Goal: Transaction & Acquisition: Purchase product/service

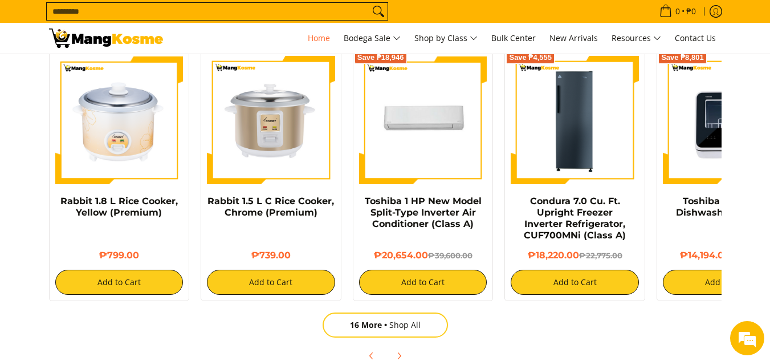
scroll to position [0, 453]
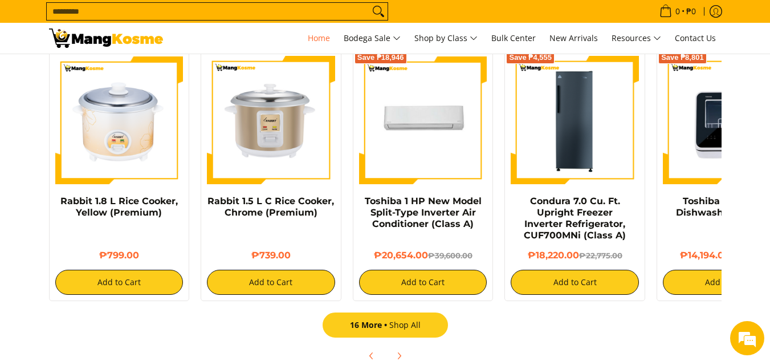
click at [419, 321] on link "16 More Shop All" at bounding box center [384, 324] width 125 height 25
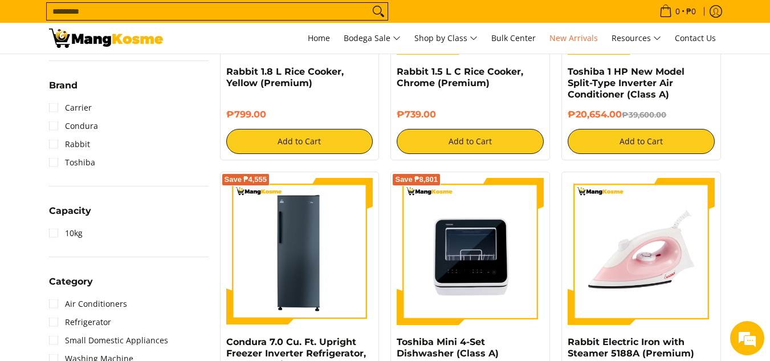
scroll to position [456, 0]
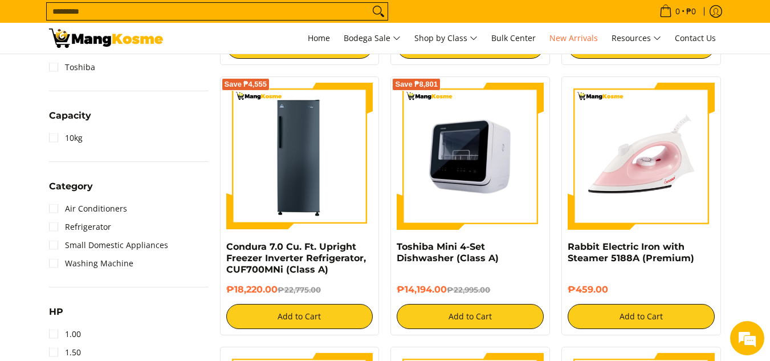
click at [461, 172] on img at bounding box center [469, 156] width 147 height 147
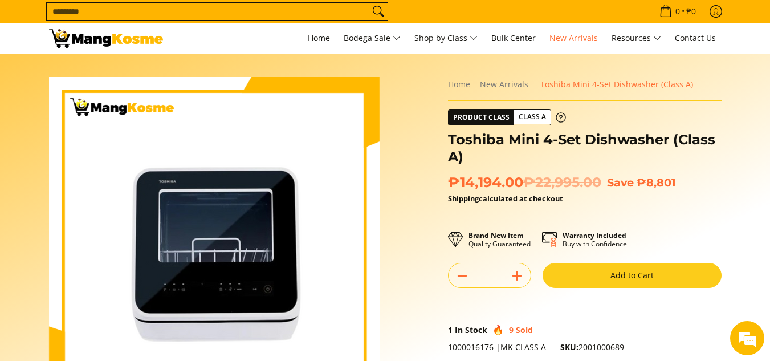
scroll to position [854, 0]
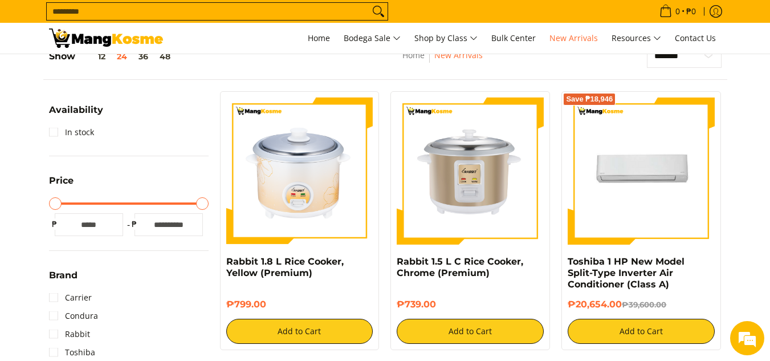
scroll to position [114, 0]
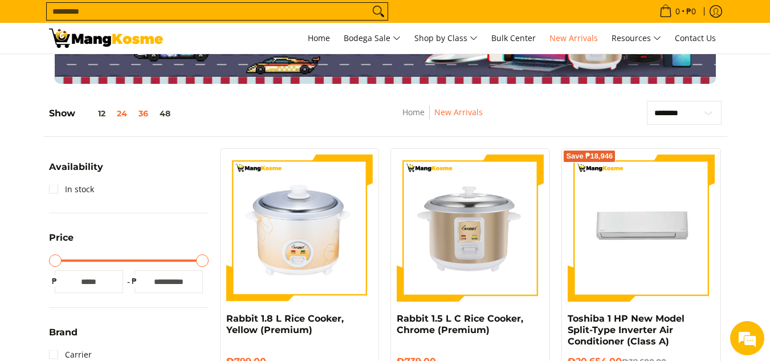
click at [146, 115] on button "36" at bounding box center [143, 113] width 21 height 9
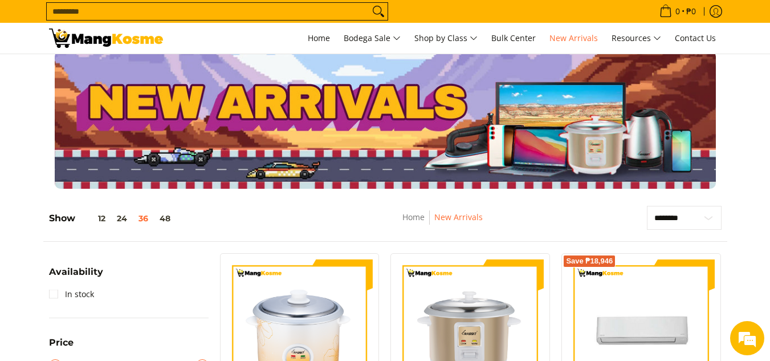
scroll to position [0, 0]
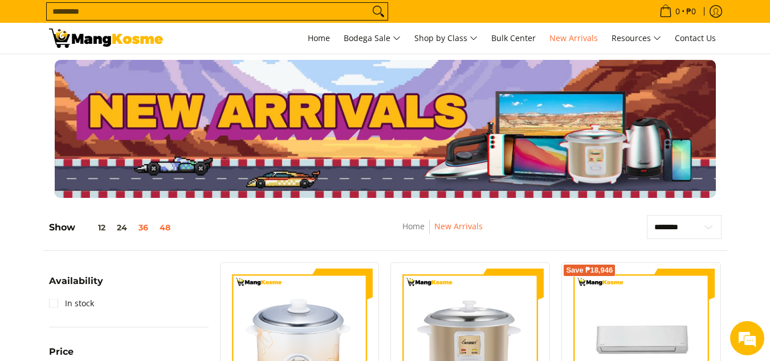
click at [165, 227] on button "48" at bounding box center [165, 227] width 22 height 9
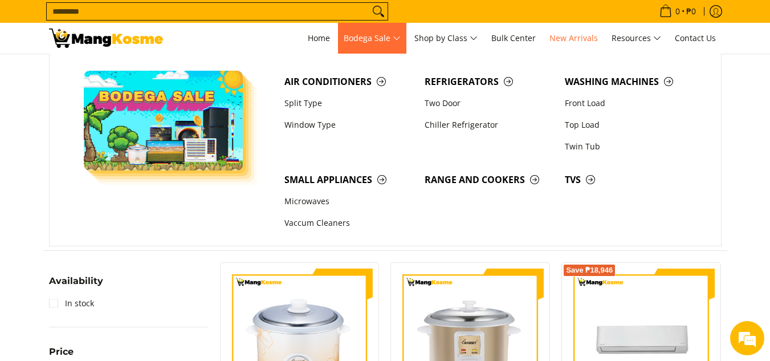
click at [338, 38] on link "Bodega Sale" at bounding box center [372, 38] width 68 height 31
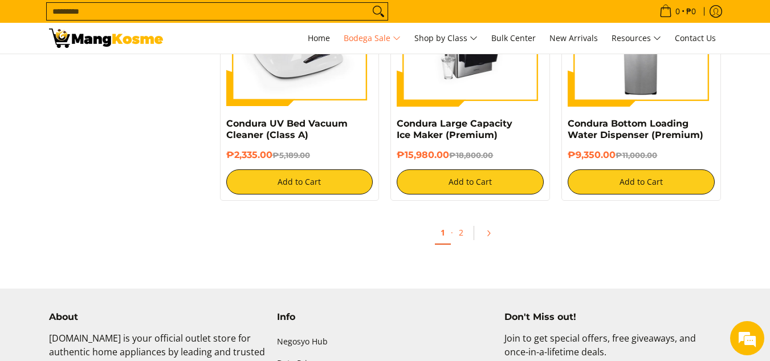
scroll to position [4671, 0]
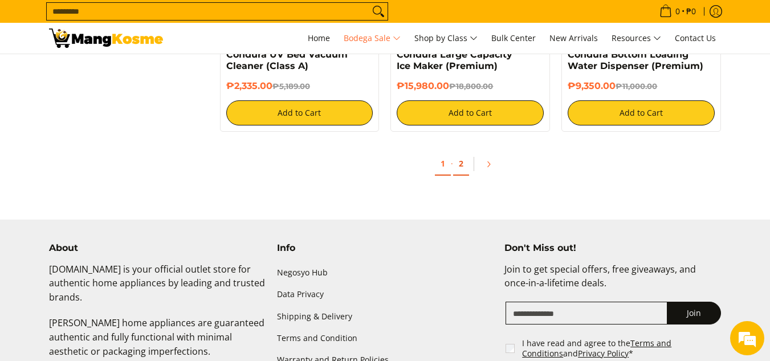
click at [463, 165] on link "2" at bounding box center [461, 163] width 16 height 23
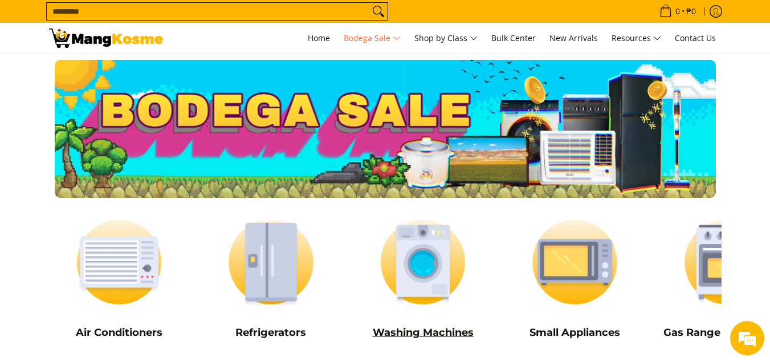
click at [430, 309] on img at bounding box center [423, 261] width 141 height 105
